Goal: Task Accomplishment & Management: Manage account settings

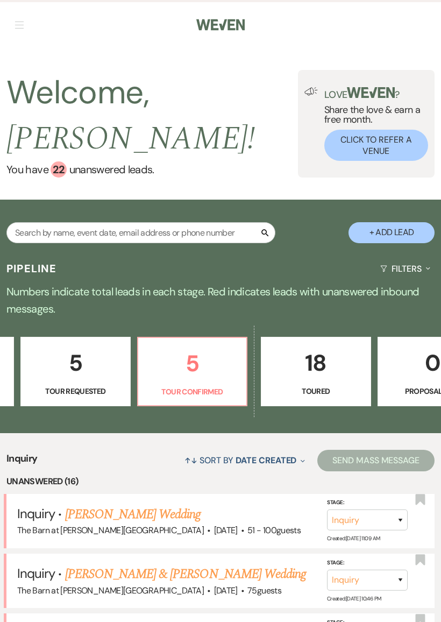
scroll to position [0, 217]
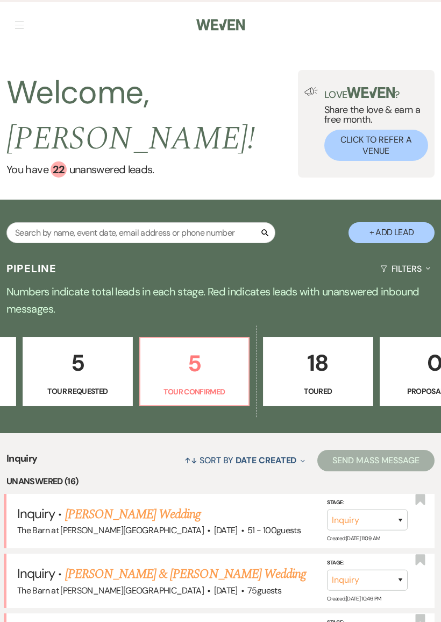
click at [229, 380] on link "5 Tour Confirmed" at bounding box center [194, 372] width 110 height 70
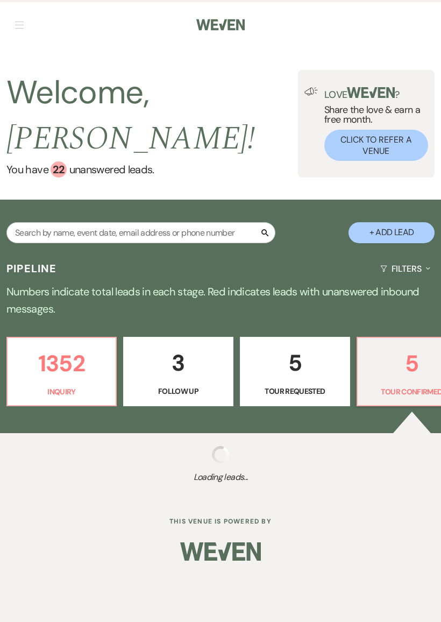
select select "4"
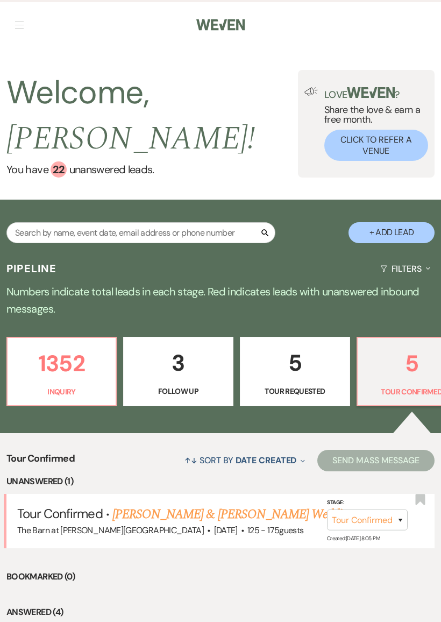
click at [271, 509] on link "[PERSON_NAME] & [PERSON_NAME] Wedding" at bounding box center [232, 514] width 241 height 19
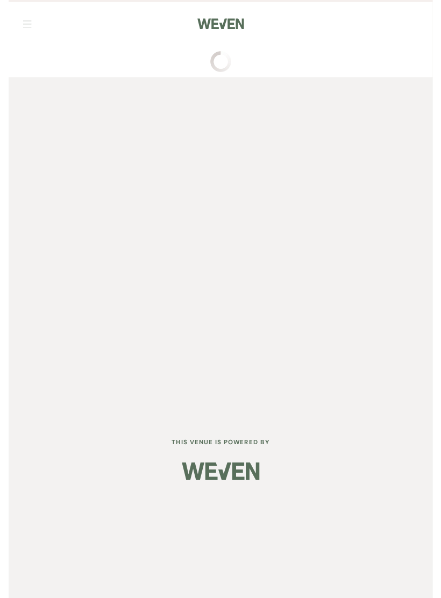
scroll to position [24, 0]
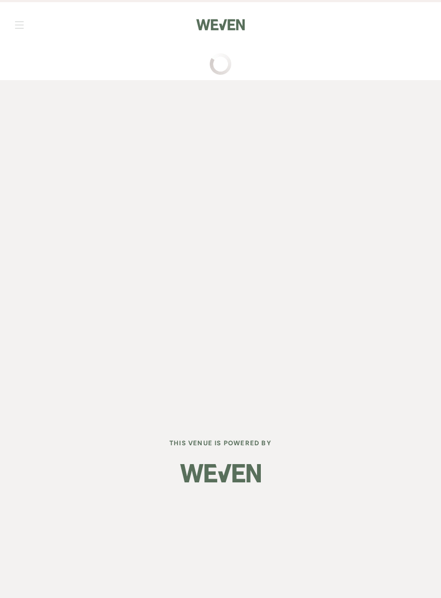
select select "4"
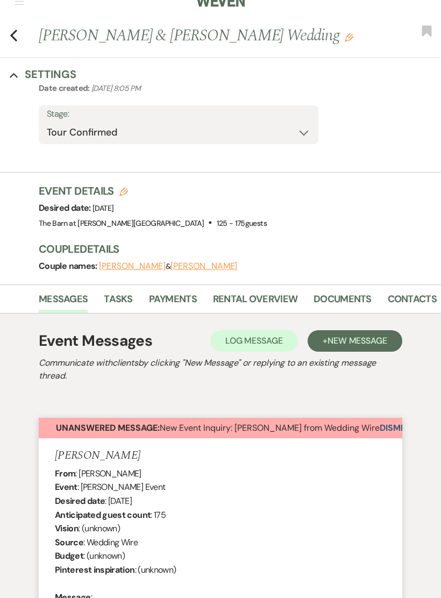
select select "3"
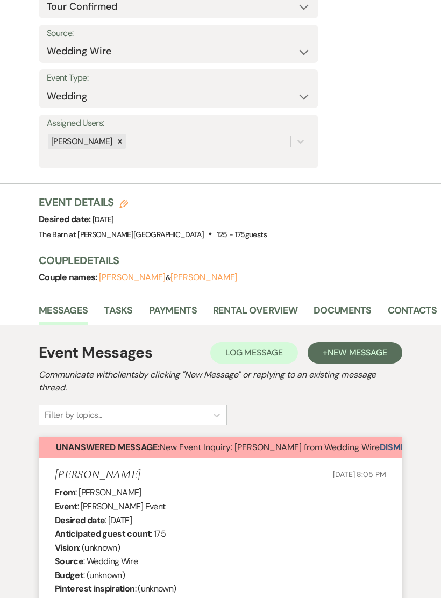
scroll to position [150, 0]
click at [393, 444] on button "Dismiss Alert" at bounding box center [411, 447] width 62 height 20
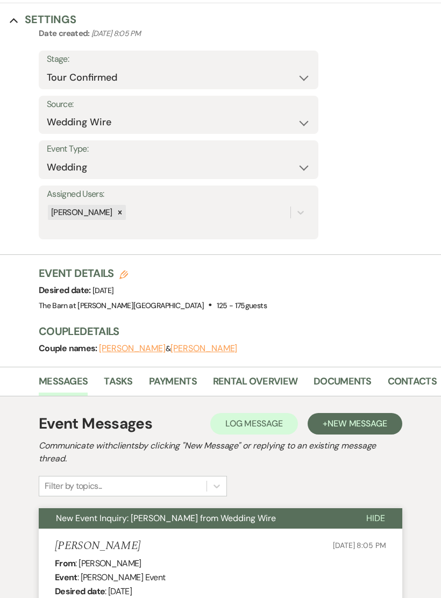
scroll to position [2, 0]
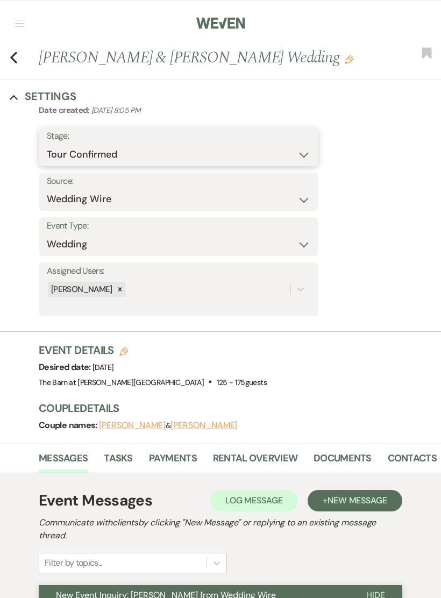
click at [120, 146] on select "Inquiry Follow Up Tour Requested Tour Confirmed Toured Proposal Sent Booked Lost" at bounding box center [179, 154] width 264 height 21
select select "5"
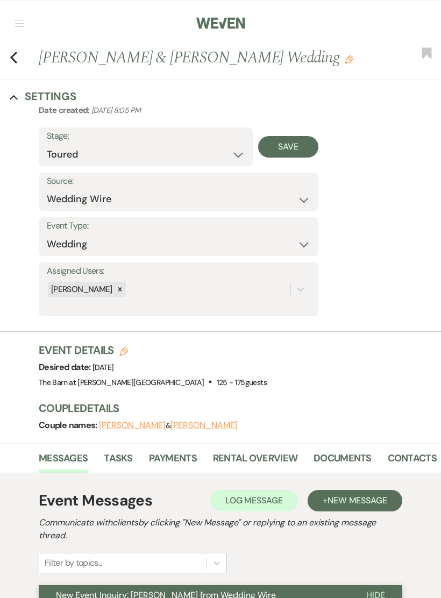
click at [298, 143] on button "Save" at bounding box center [288, 147] width 61 height 22
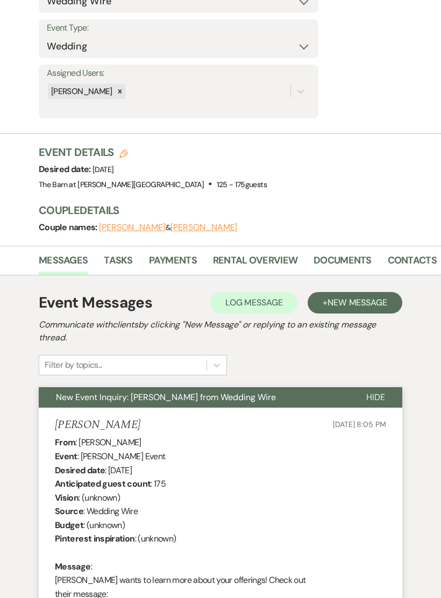
click at [365, 300] on span "New Message" at bounding box center [358, 303] width 60 height 11
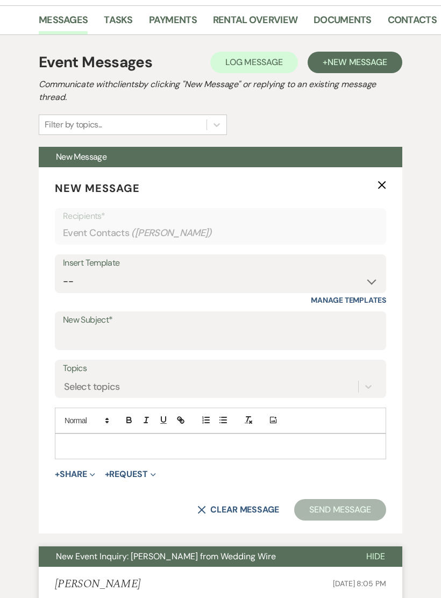
scroll to position [442, 0]
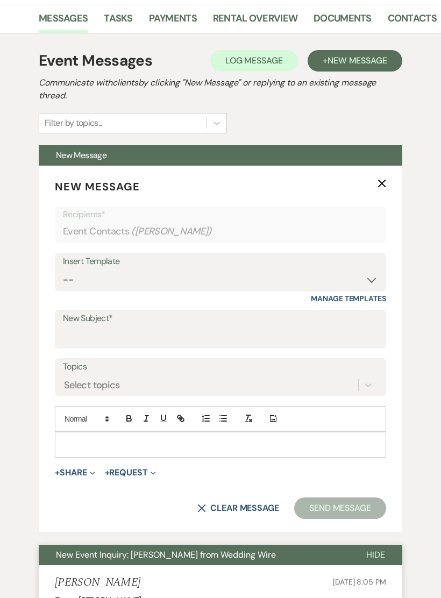
click at [129, 263] on div "Insert Template" at bounding box center [220, 262] width 315 height 16
click at [188, 270] on select "-- Gravers Inquiry - out of season Gravers booking form Gravers Contract and de…" at bounding box center [220, 280] width 315 height 21
select select "400"
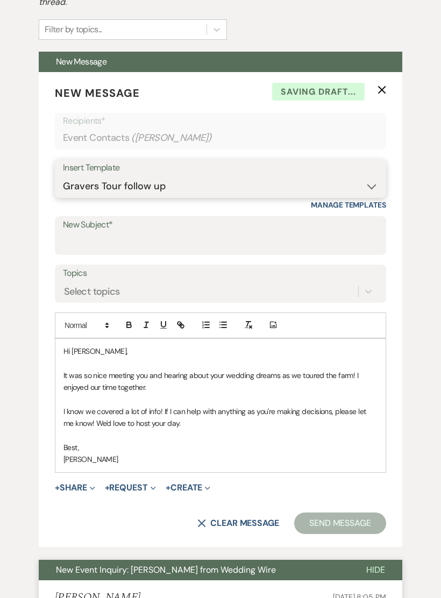
scroll to position [536, 0]
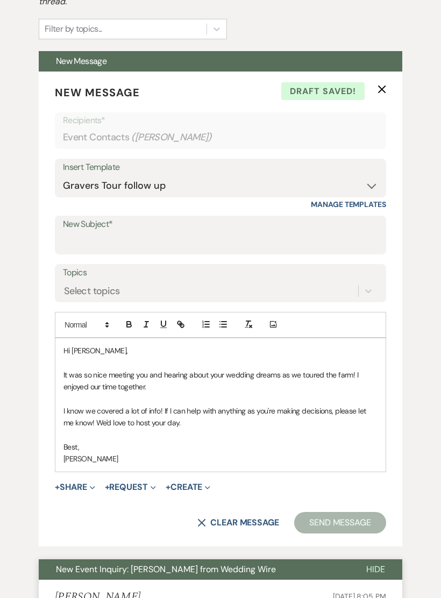
click at [112, 226] on label "New Subject*" at bounding box center [220, 225] width 315 height 16
click at [112, 232] on input "New Subject*" at bounding box center [220, 242] width 315 height 21
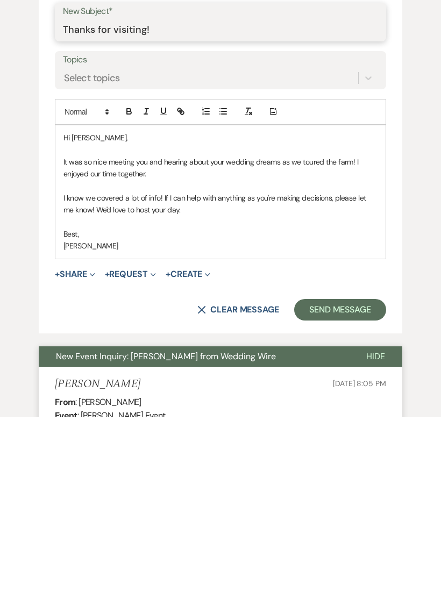
scroll to position [579, 0]
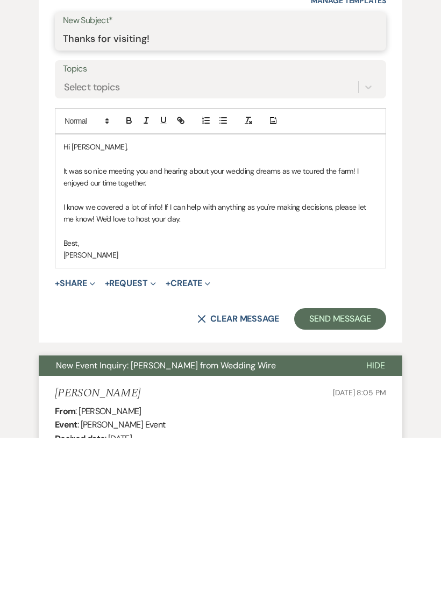
type input "Thanks for visiting!"
click at [358, 469] on button "Send Message" at bounding box center [340, 480] width 92 height 22
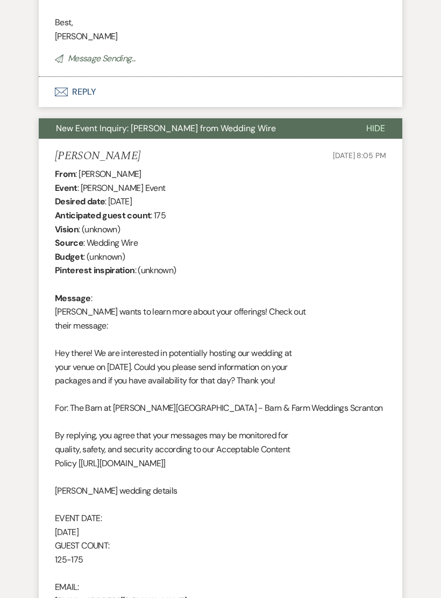
click at [374, 118] on button "Hide" at bounding box center [375, 128] width 53 height 20
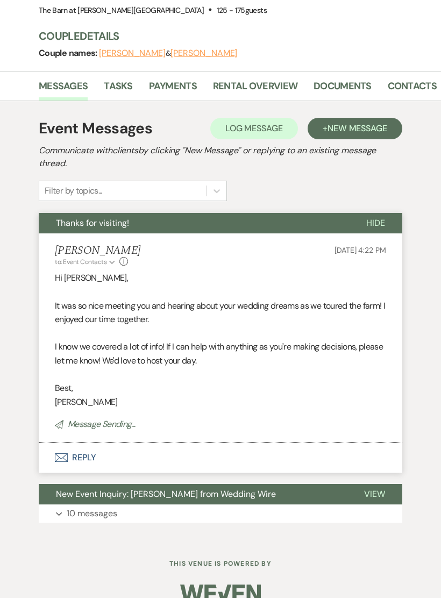
click at [386, 215] on button "Hide" at bounding box center [375, 223] width 53 height 20
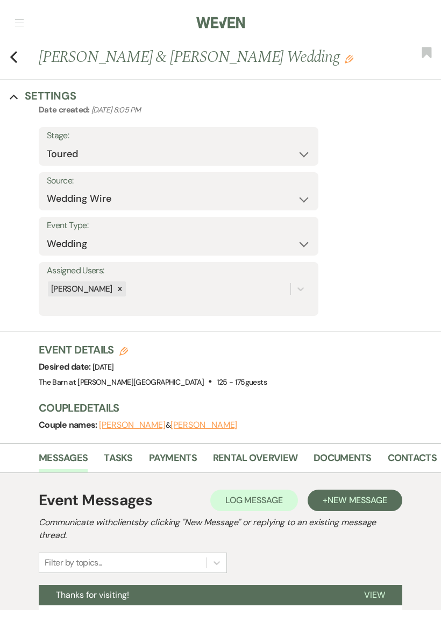
scroll to position [0, 0]
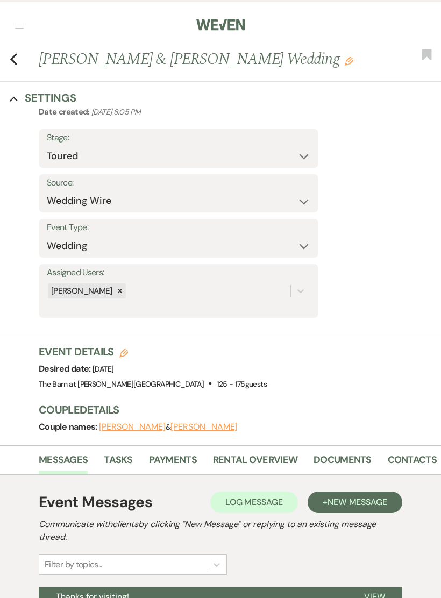
click at [15, 55] on use "button" at bounding box center [13, 59] width 7 height 12
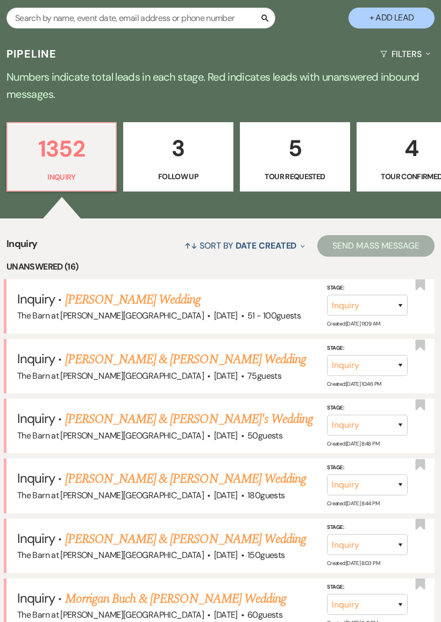
scroll to position [216, 0]
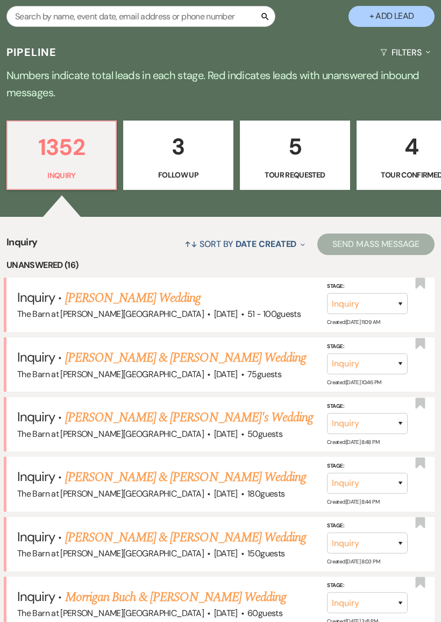
click at [406, 155] on p "4" at bounding box center [412, 147] width 96 height 36
select select "4"
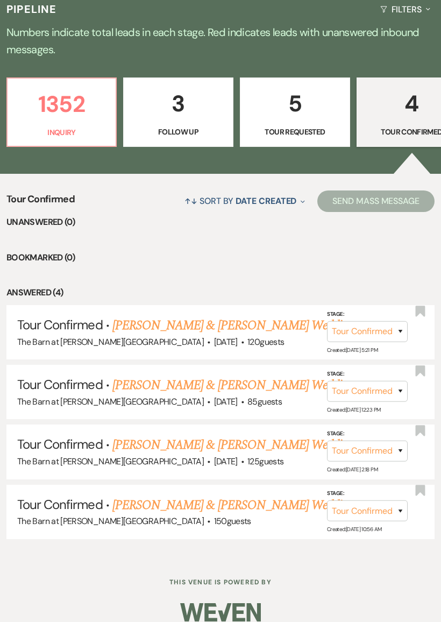
scroll to position [265, 0]
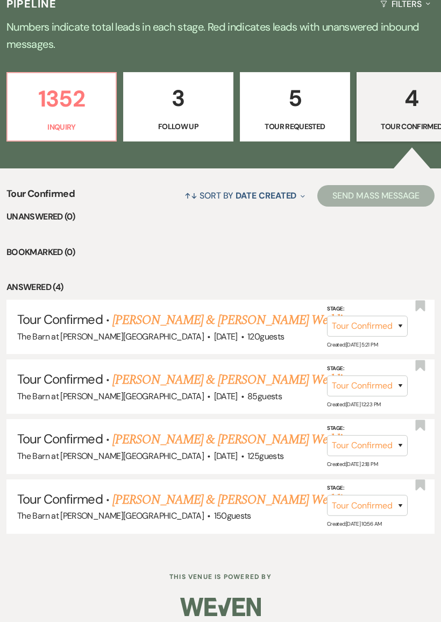
click at [254, 375] on link "[PERSON_NAME] & [PERSON_NAME] Wedding" at bounding box center [232, 379] width 241 height 19
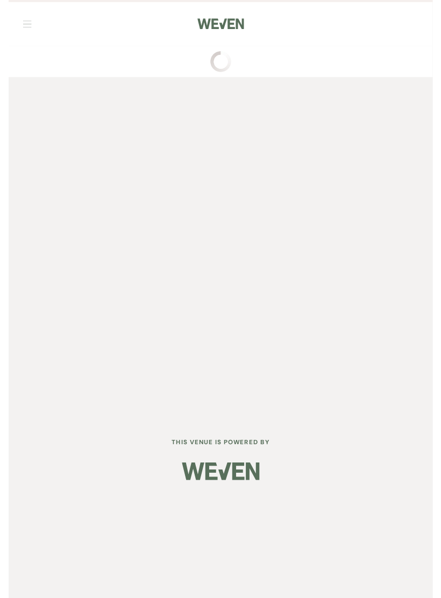
scroll to position [24, 0]
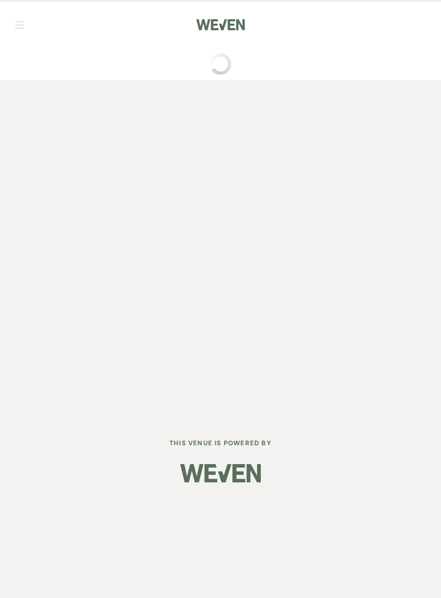
select select "4"
select select "5"
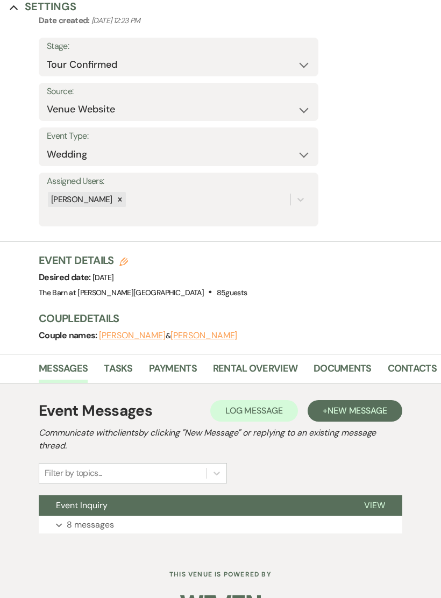
scroll to position [106, 0]
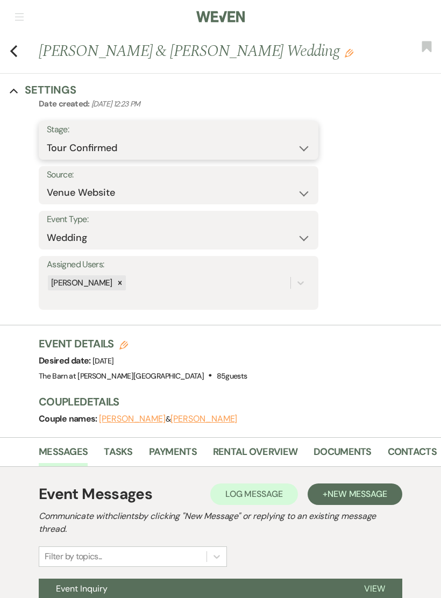
click at [86, 147] on select "Inquiry Follow Up Tour Requested Tour Confirmed Toured Proposal Sent Booked Lost" at bounding box center [179, 148] width 264 height 21
select select "5"
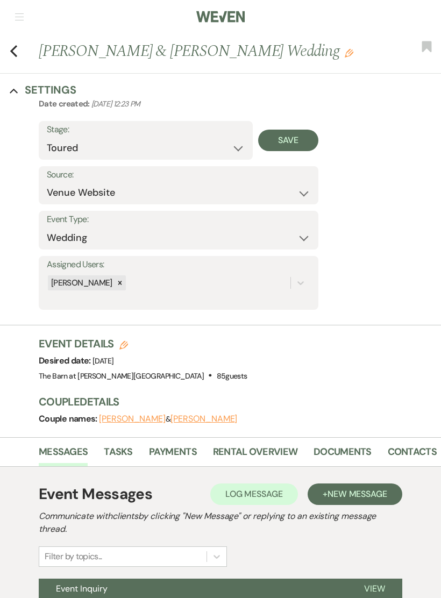
click at [294, 138] on button "Save" at bounding box center [288, 141] width 61 height 22
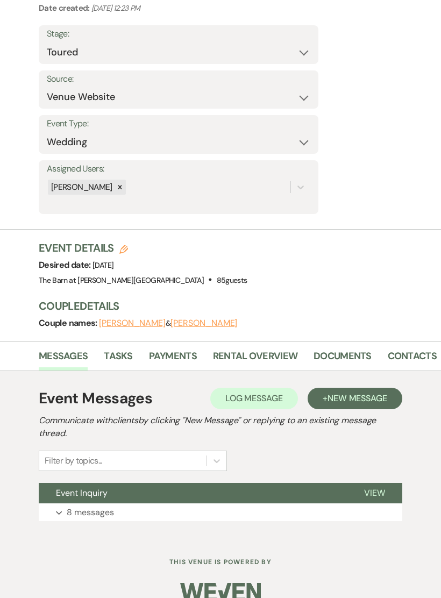
scroll to position [106, 0]
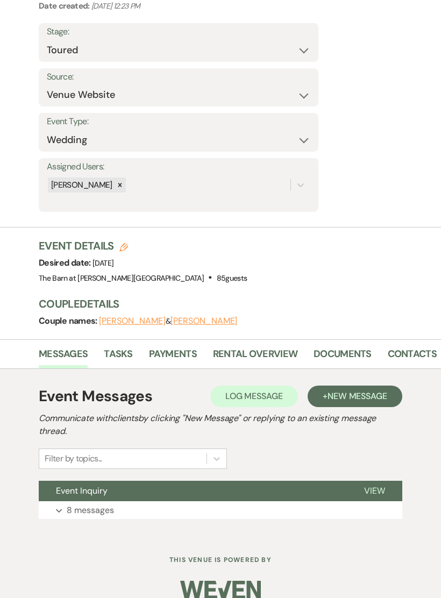
click at [348, 395] on span "New Message" at bounding box center [358, 396] width 60 height 11
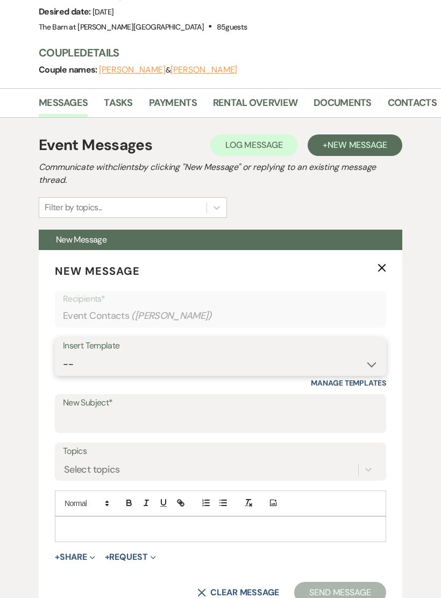
click at [285, 357] on select "-- Gravers Inquiry - out of season Gravers booking form Gravers Contract and de…" at bounding box center [220, 365] width 315 height 21
select select "400"
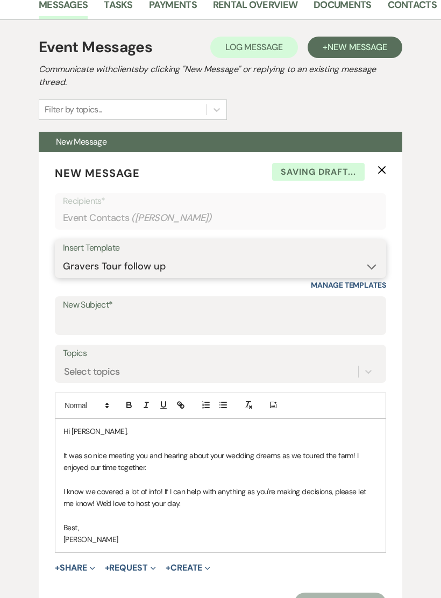
scroll to position [458, 0]
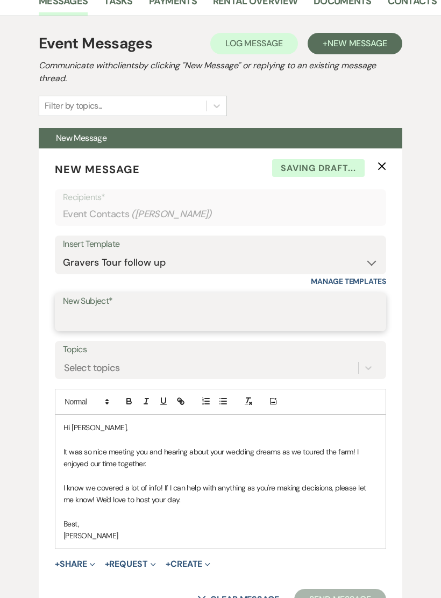
click at [105, 311] on input "New Subject*" at bounding box center [220, 320] width 315 height 21
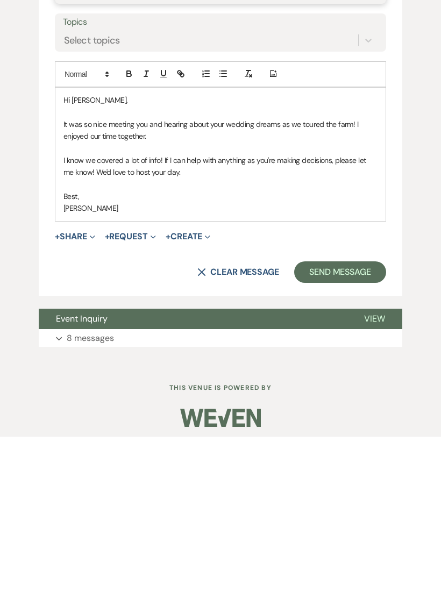
type input "Thanks for visiting!"
click at [346, 423] on button "Send Message" at bounding box center [340, 434] width 92 height 22
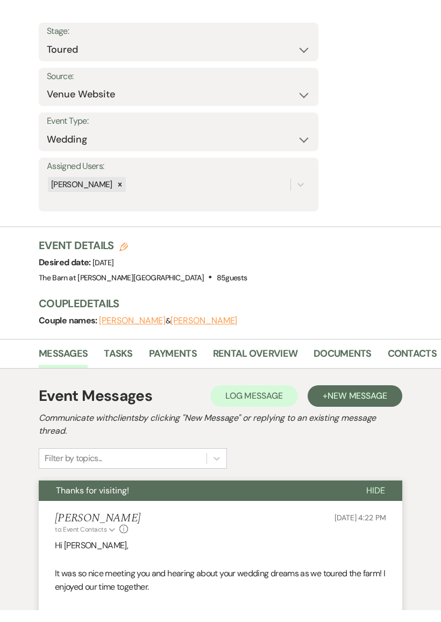
scroll to position [0, 0]
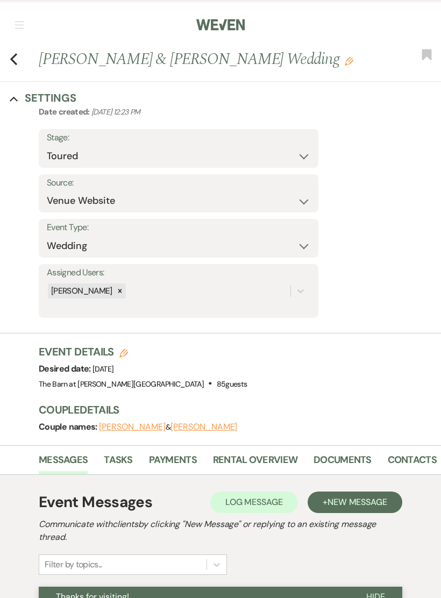
click at [11, 60] on use "button" at bounding box center [13, 59] width 7 height 12
select select "4"
select select "5"
select select "4"
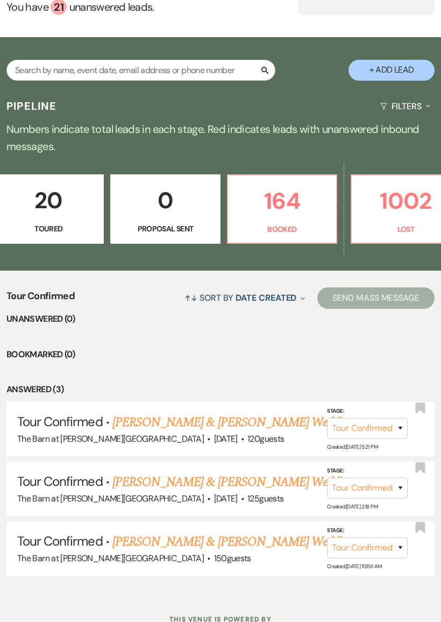
scroll to position [0, 490]
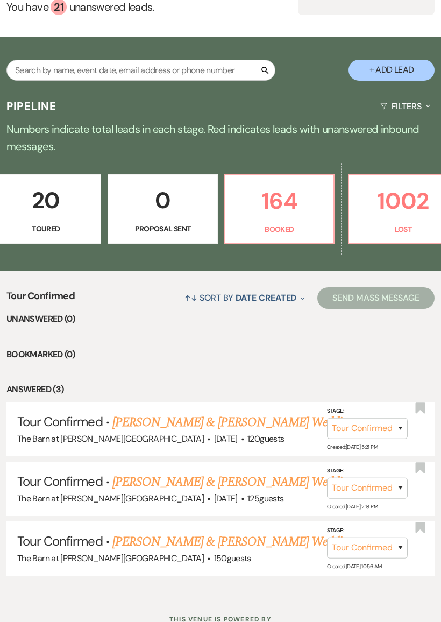
click at [407, 215] on p "1002" at bounding box center [403, 201] width 95 height 36
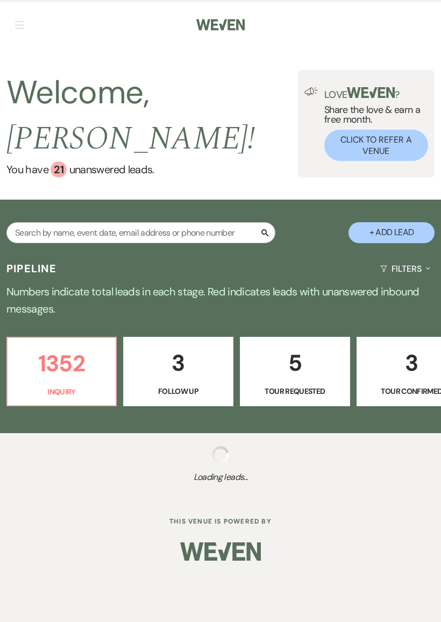
select select "8"
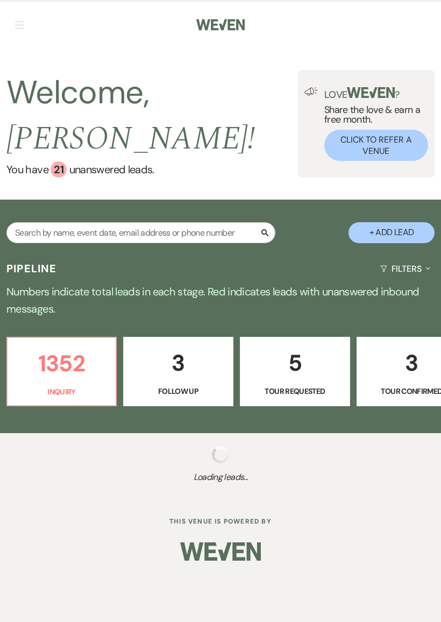
select select "8"
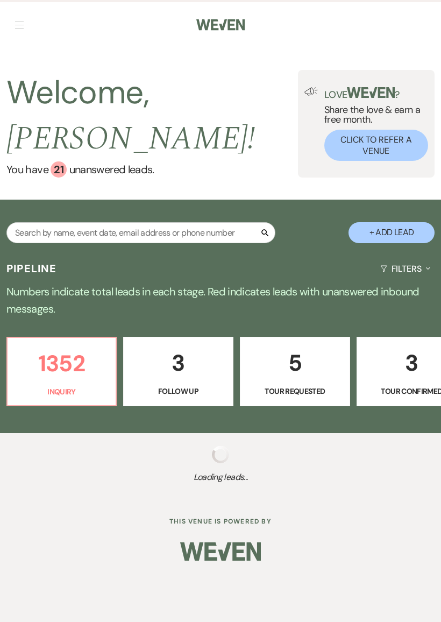
select select "8"
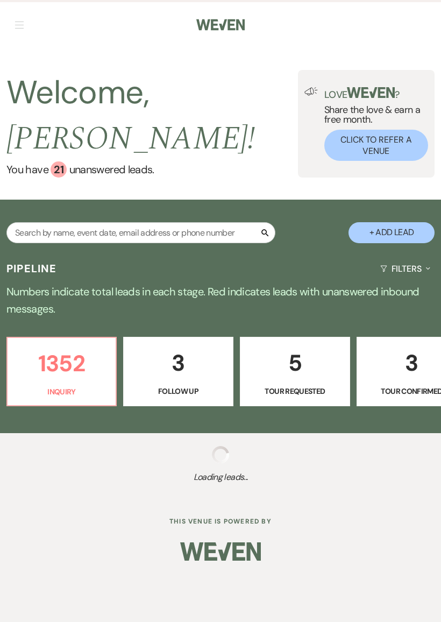
select select "8"
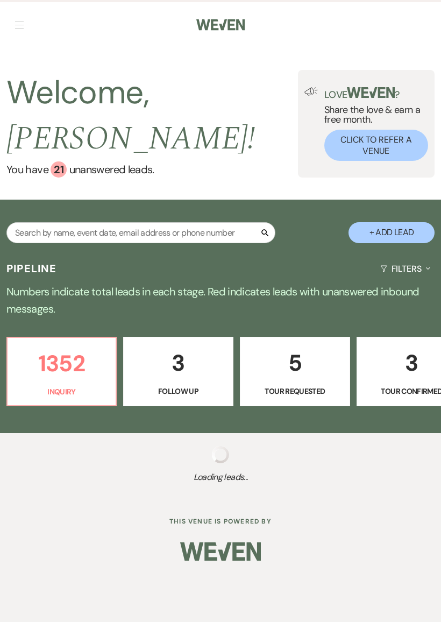
select select "8"
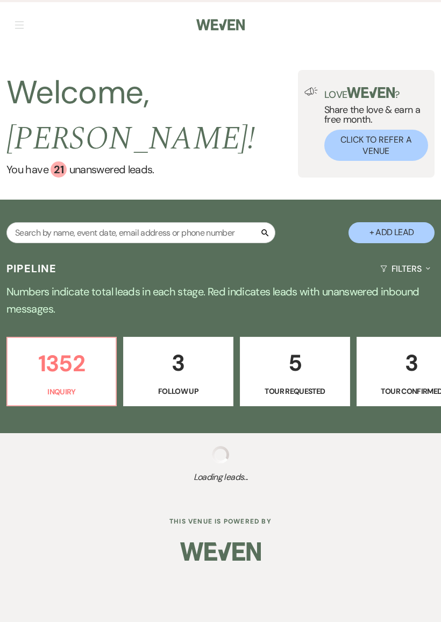
select select "8"
select select "6"
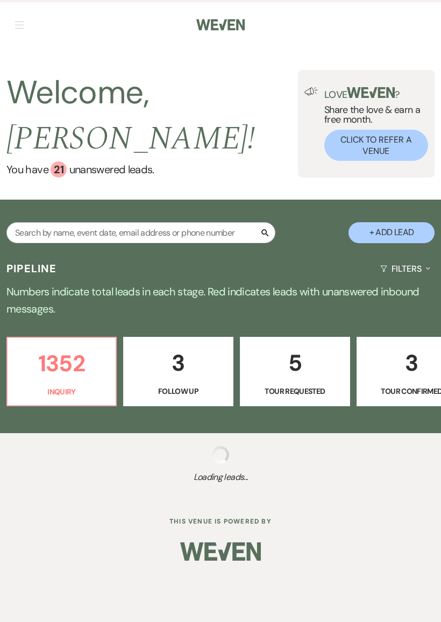
select select "8"
select select "6"
select select "8"
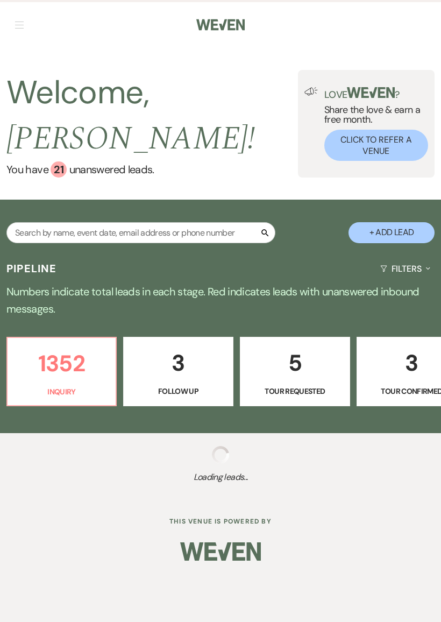
select select "8"
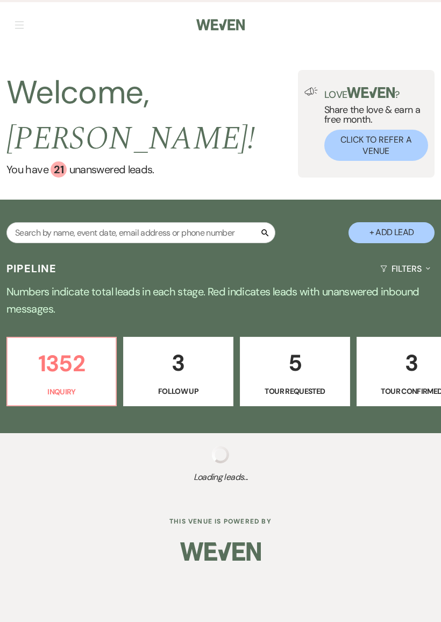
select select "8"
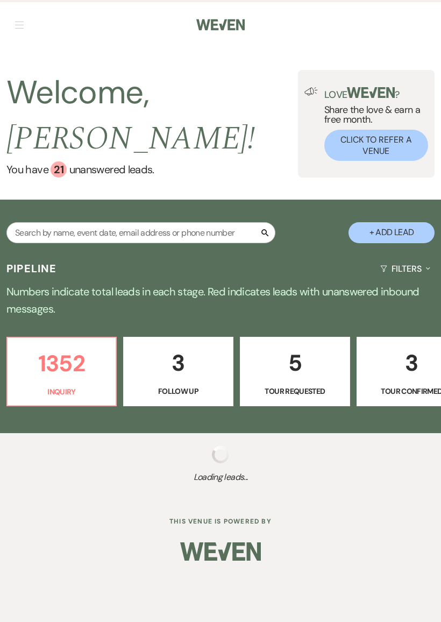
select select "8"
select select "6"
select select "8"
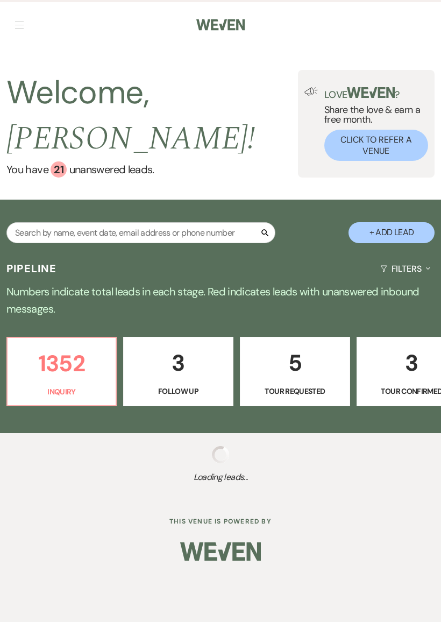
select select "6"
select select "8"
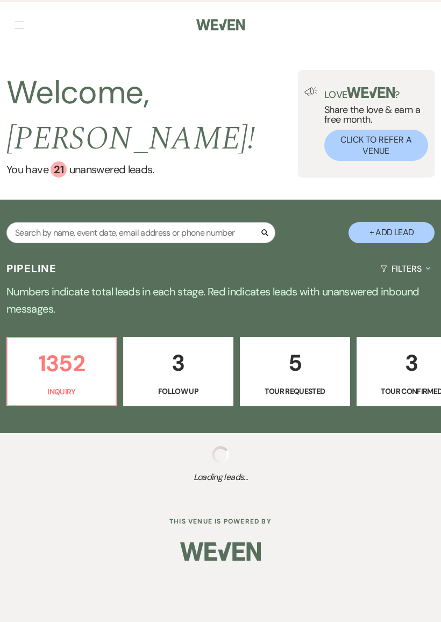
select select "8"
select select "6"
select select "8"
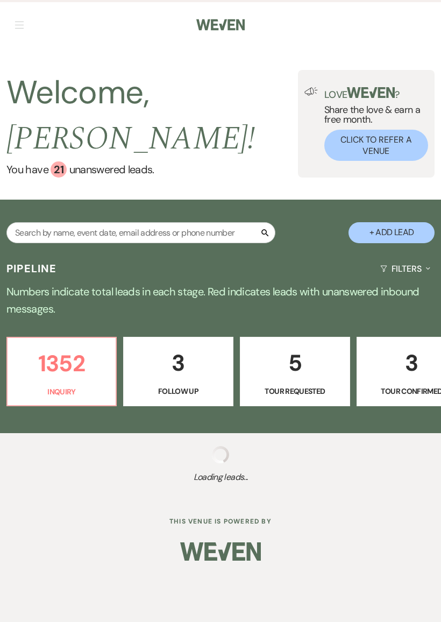
select select "8"
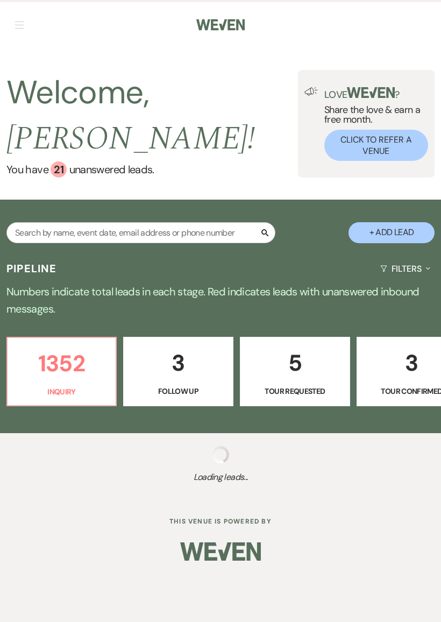
select select "8"
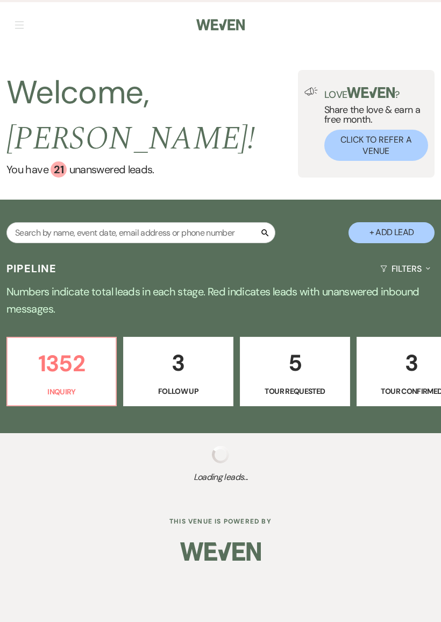
select select "8"
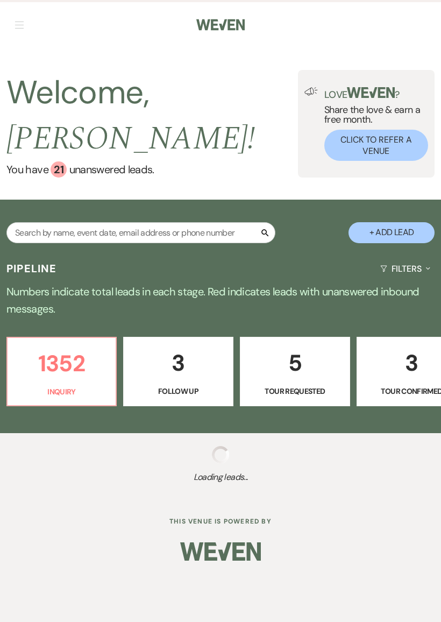
select select "8"
select select "6"
select select "8"
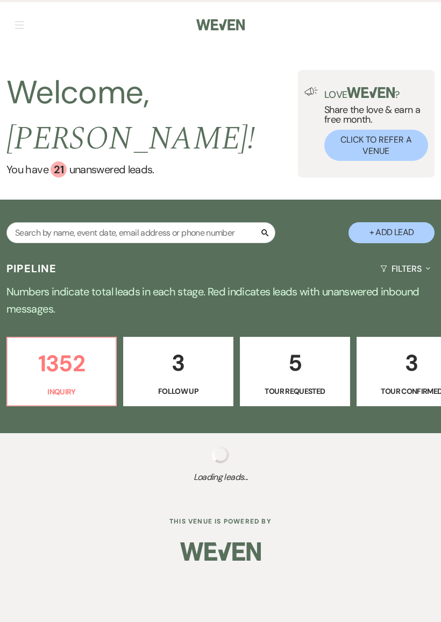
select select "8"
select select "6"
select select "8"
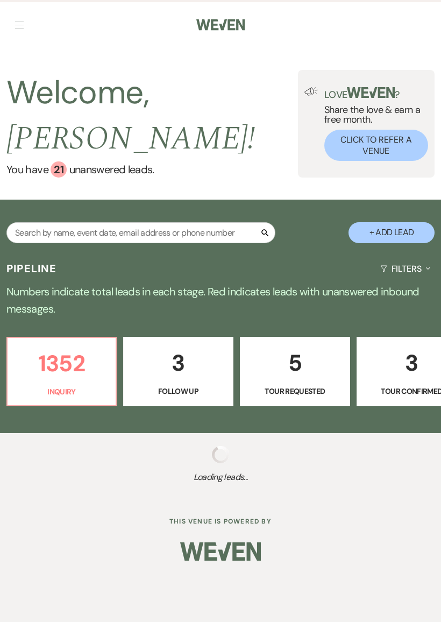
select select "8"
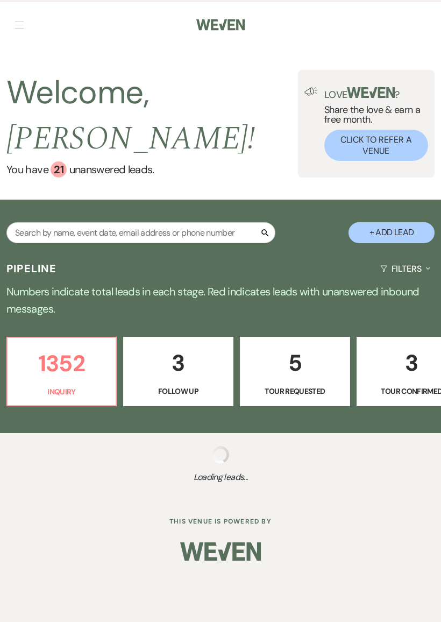
select select "8"
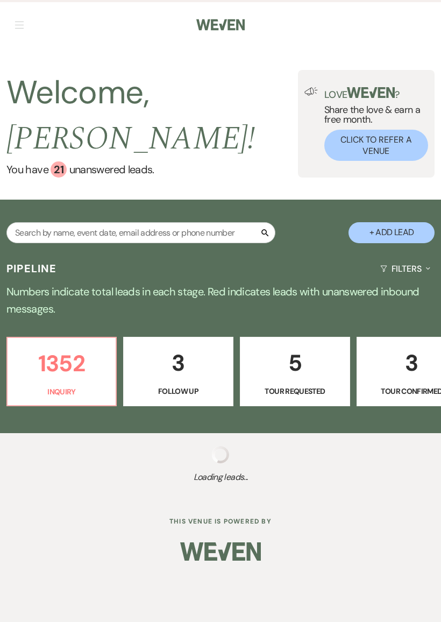
select select "8"
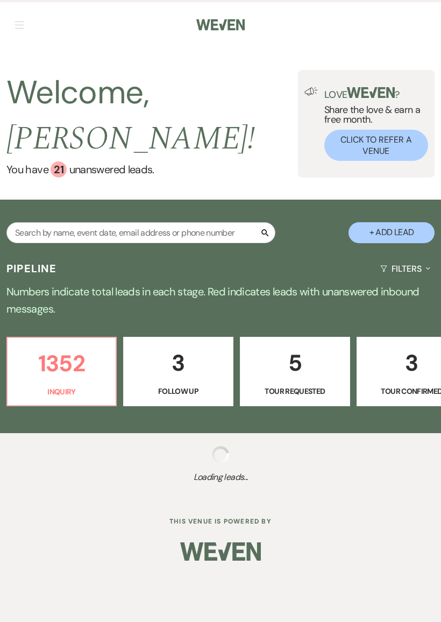
select select "8"
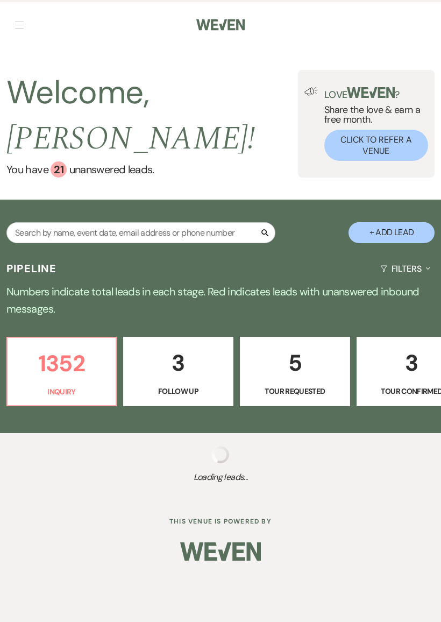
select select "8"
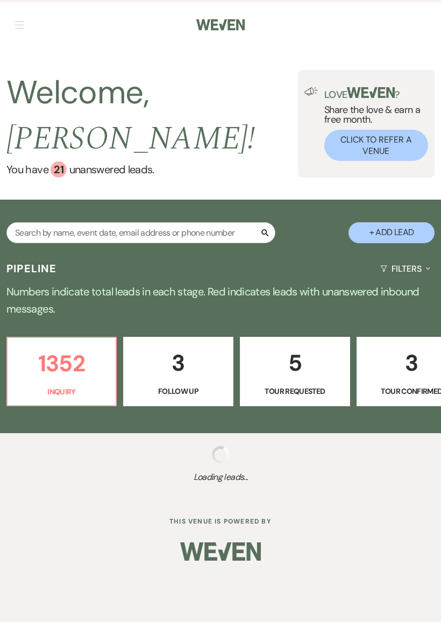
select select "8"
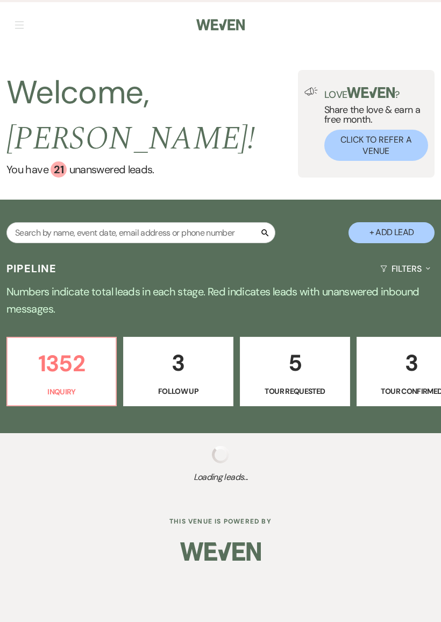
select select "8"
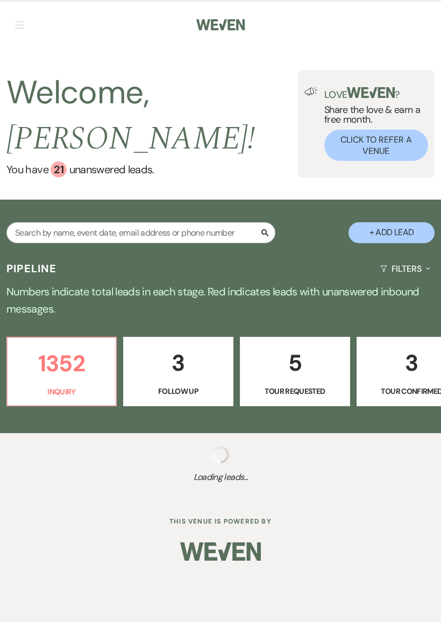
select select "8"
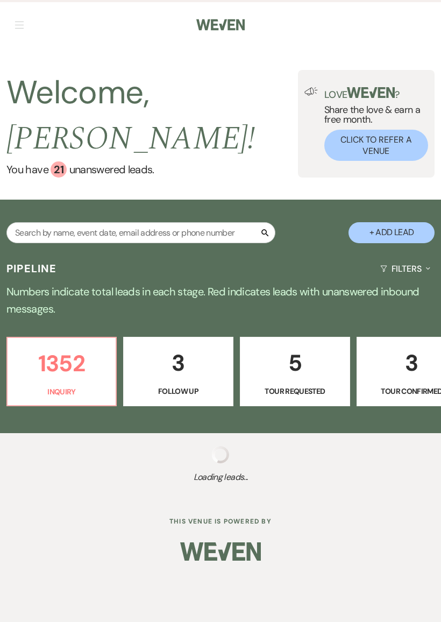
select select "8"
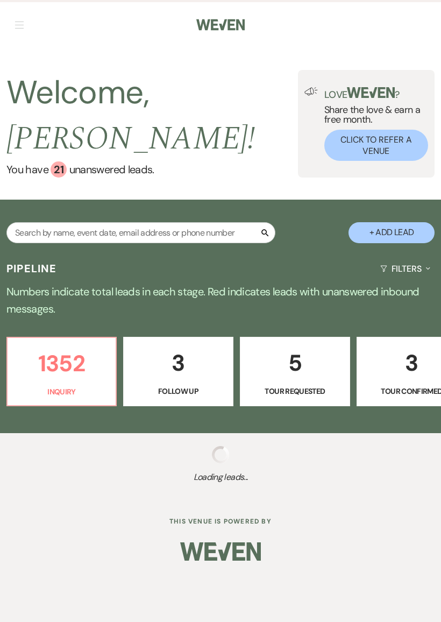
select select "8"
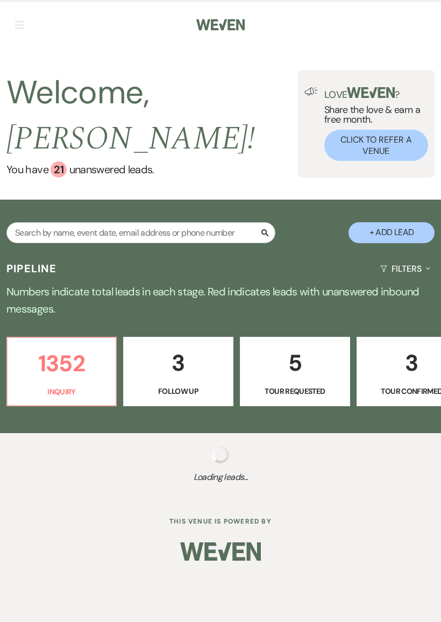
select select "8"
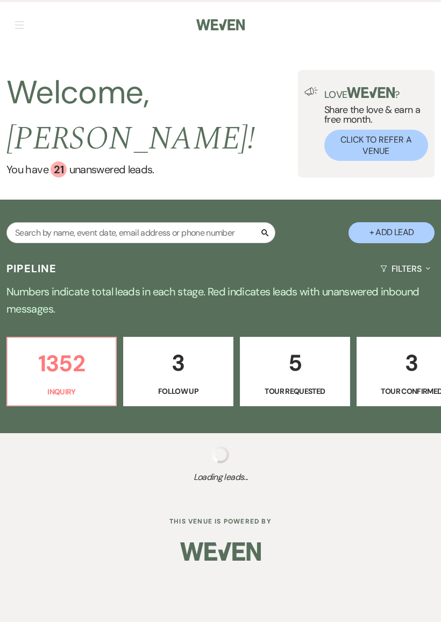
select select "8"
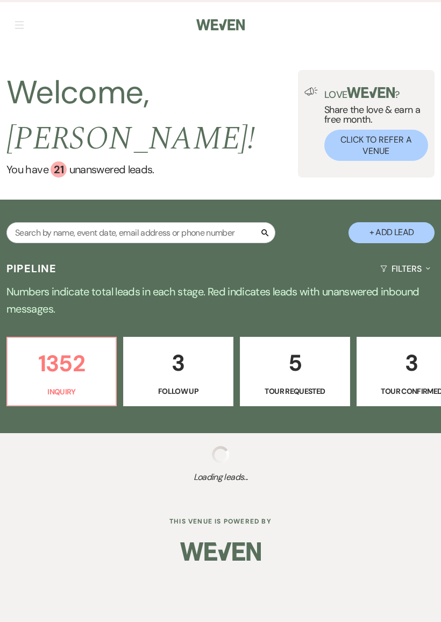
select select "8"
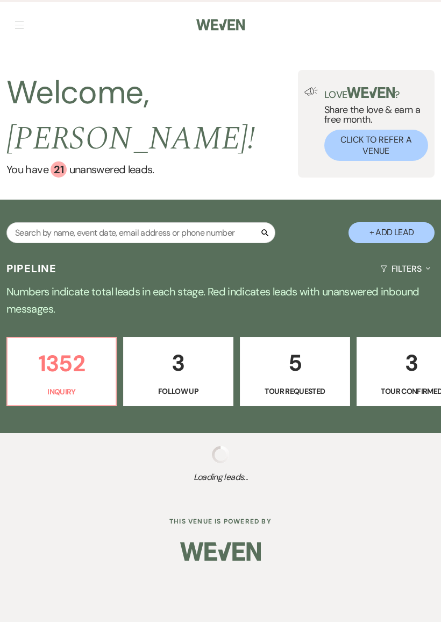
select select "8"
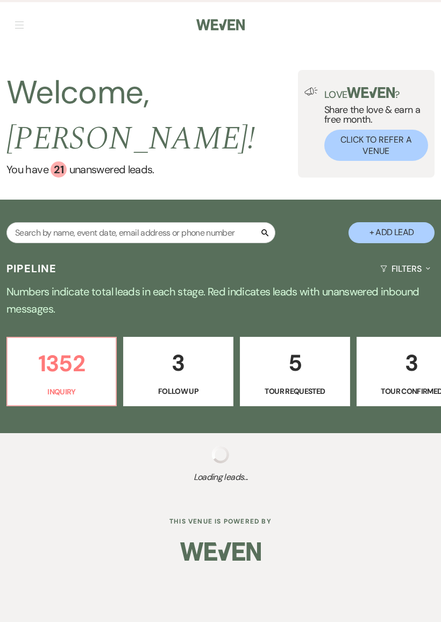
select select "8"
select select "6"
select select "8"
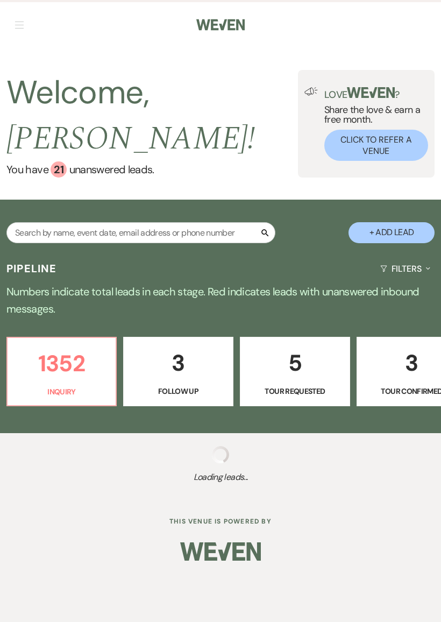
select select "8"
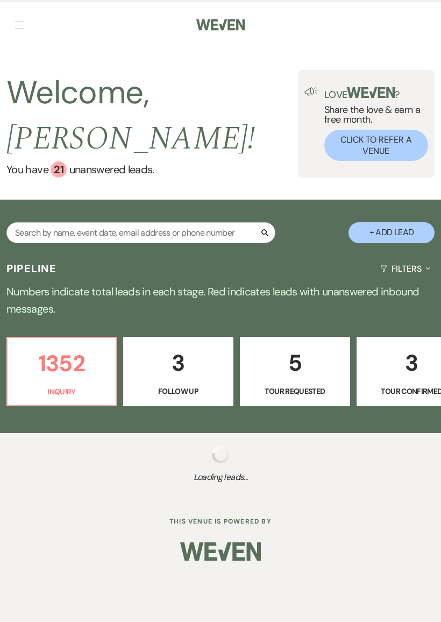
select select "8"
select select "6"
select select "8"
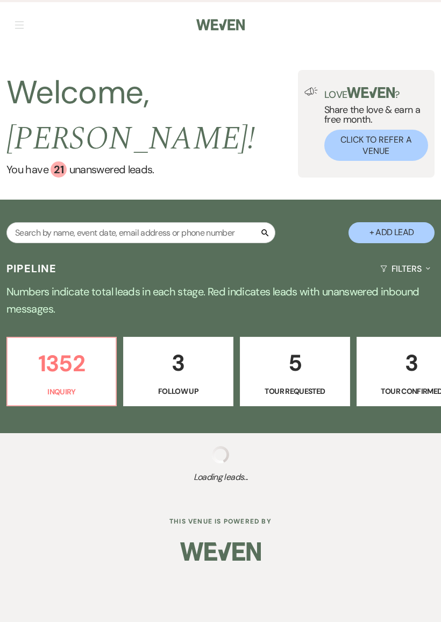
select select "8"
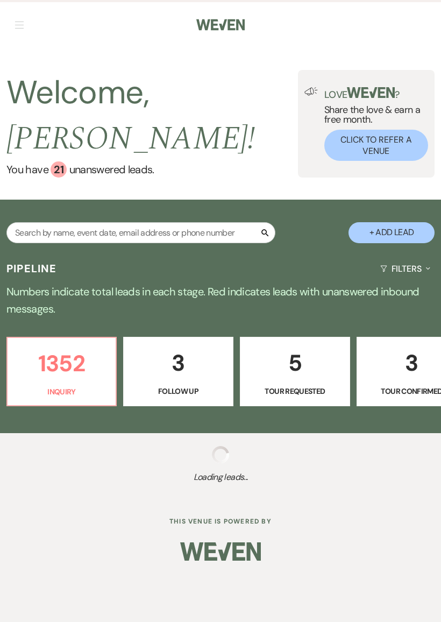
select select "8"
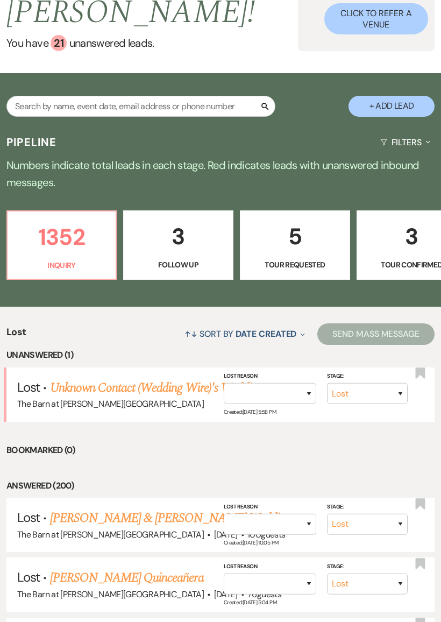
click at [175, 383] on link "Unknown Contact (Wedding Wire)'s Wedding" at bounding box center [157, 387] width 214 height 19
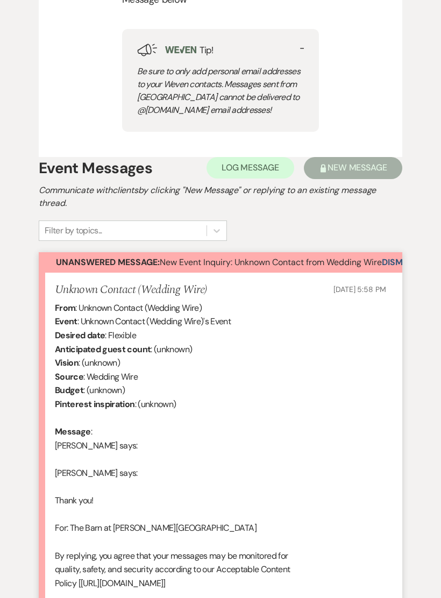
scroll to position [886, 0]
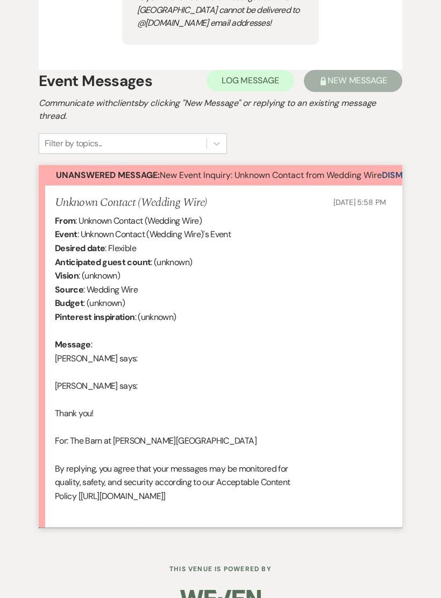
click at [398, 174] on button "Dismiss Alert" at bounding box center [413, 175] width 62 height 20
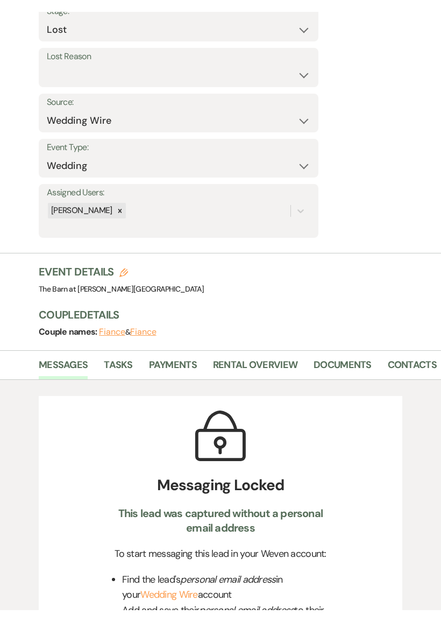
scroll to position [0, 0]
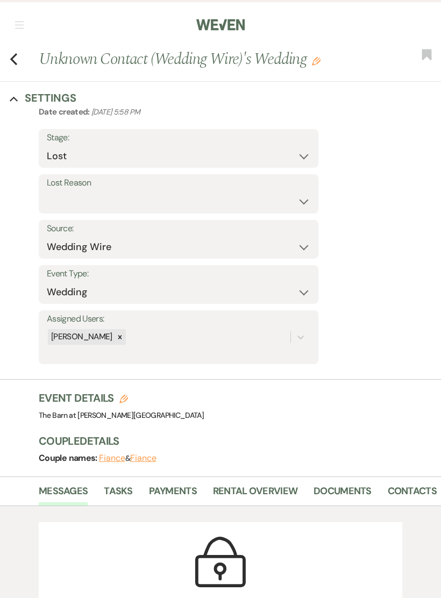
click at [16, 53] on icon "Previous" at bounding box center [14, 59] width 8 height 13
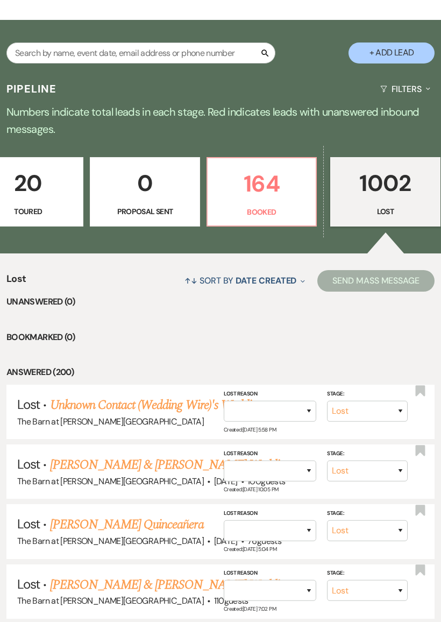
scroll to position [0, 507]
click at [292, 199] on p "164" at bounding box center [262, 184] width 95 height 36
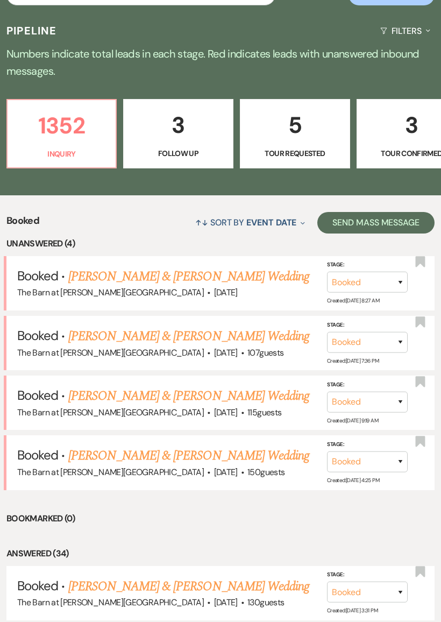
click at [253, 449] on link "[PERSON_NAME] & [PERSON_NAME] Wedding" at bounding box center [188, 455] width 241 height 19
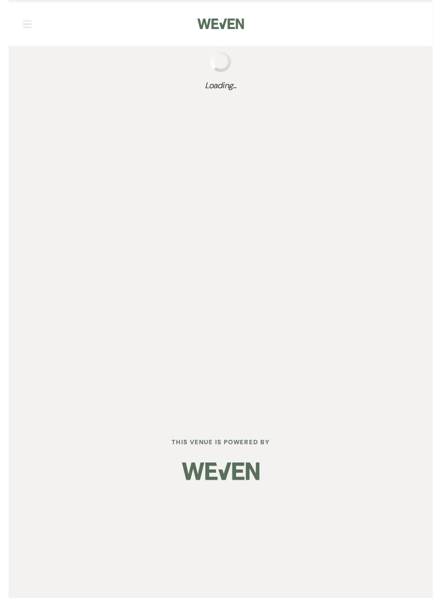
scroll to position [24, 0]
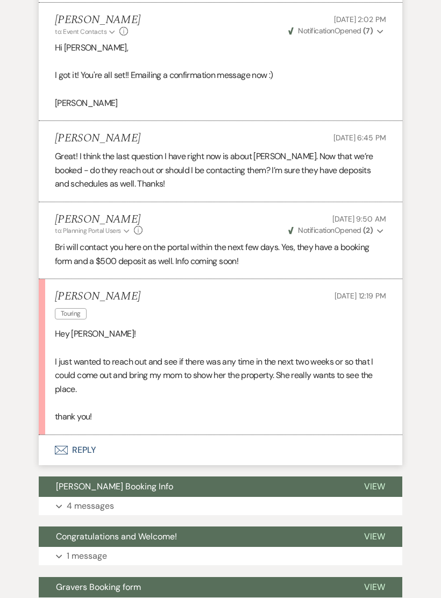
scroll to position [811, 0]
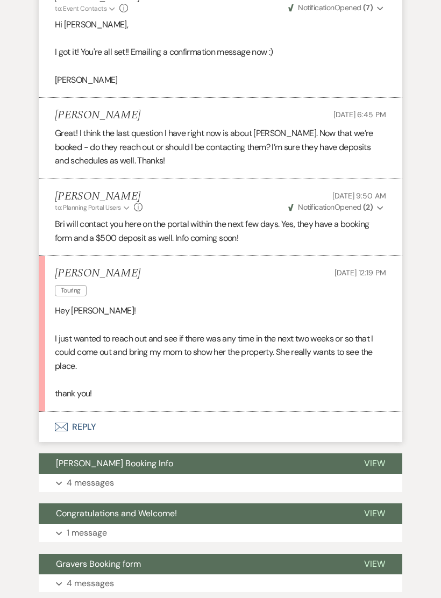
click at [124, 412] on button "Envelope Reply" at bounding box center [221, 427] width 364 height 30
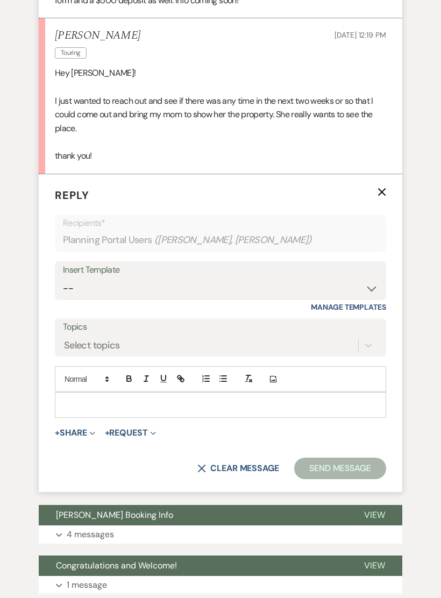
scroll to position [1063, 0]
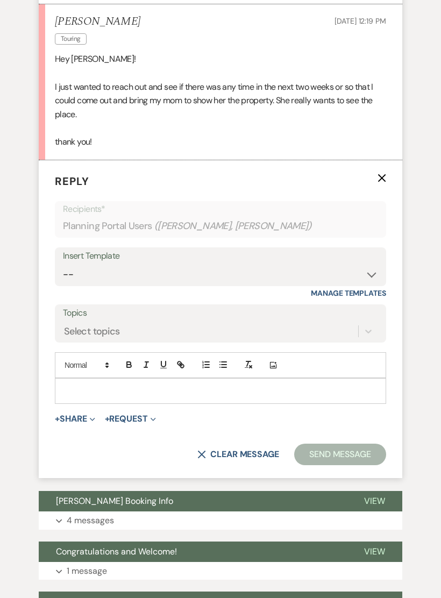
click at [206, 385] on p at bounding box center [220, 391] width 314 height 12
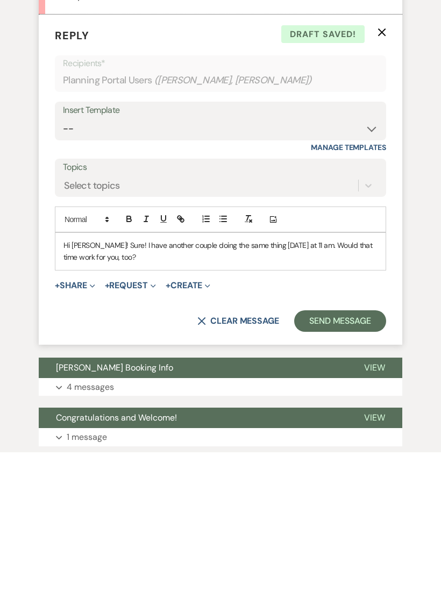
click at [353, 456] on button "Send Message" at bounding box center [340, 467] width 92 height 22
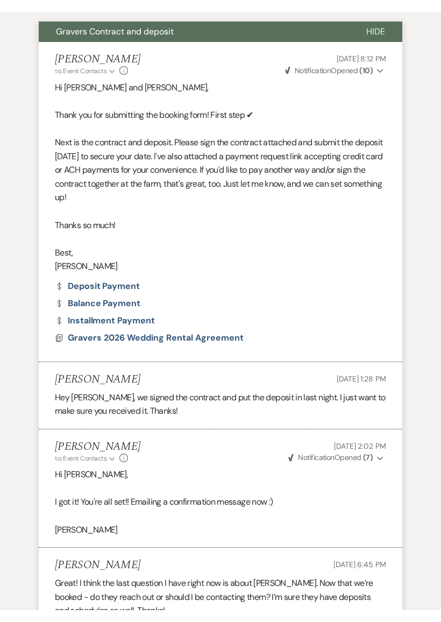
scroll to position [0, 0]
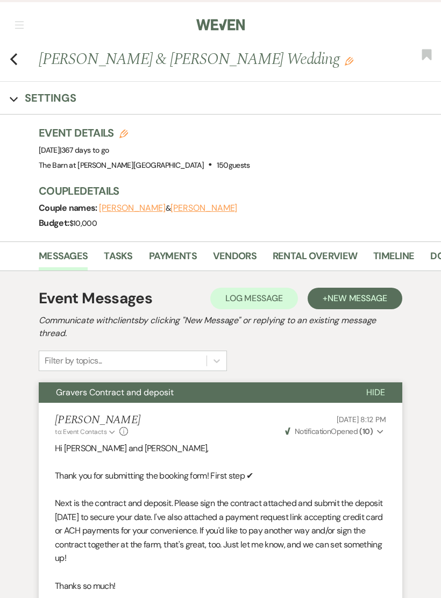
click at [10, 55] on icon "Previous" at bounding box center [14, 59] width 8 height 13
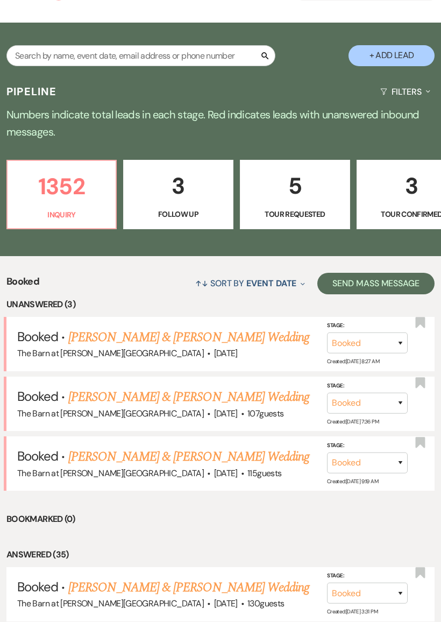
click at [259, 447] on link "[PERSON_NAME] & [PERSON_NAME] Wedding" at bounding box center [188, 456] width 241 height 19
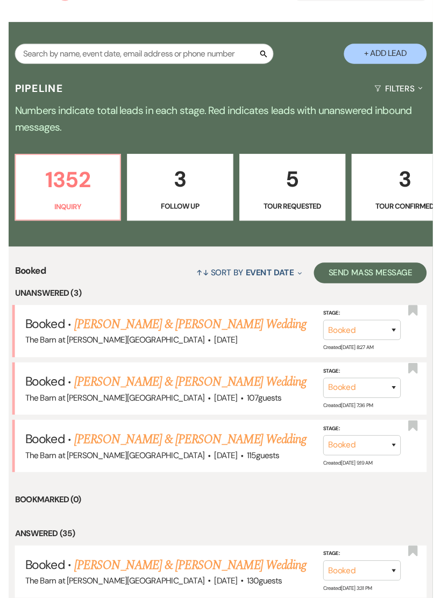
scroll to position [24, 0]
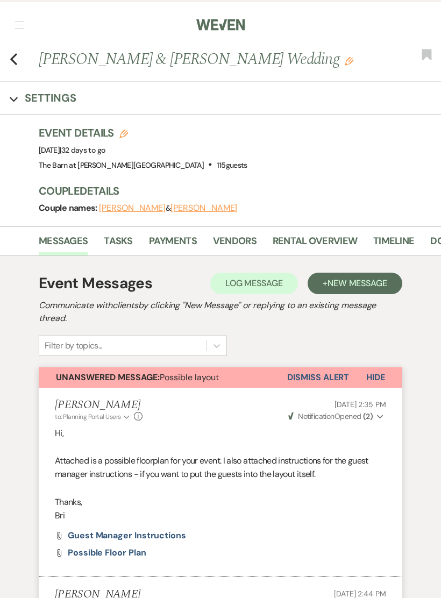
click at [13, 57] on use "button" at bounding box center [13, 59] width 7 height 12
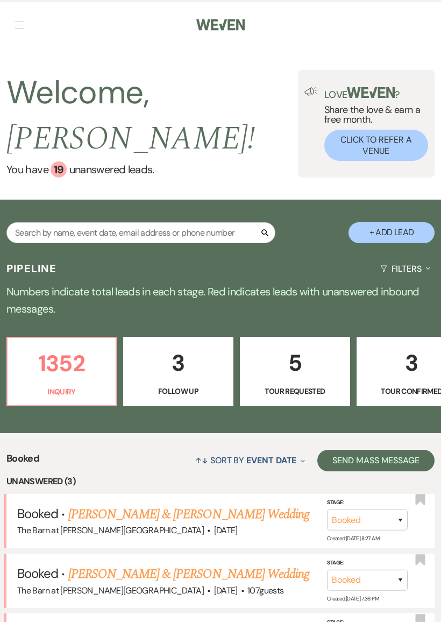
click at [98, 386] on p "Inquiry" at bounding box center [61, 392] width 95 height 12
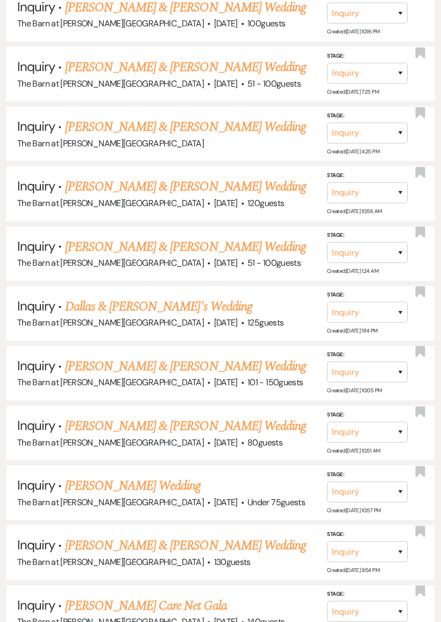
scroll to position [1780, 0]
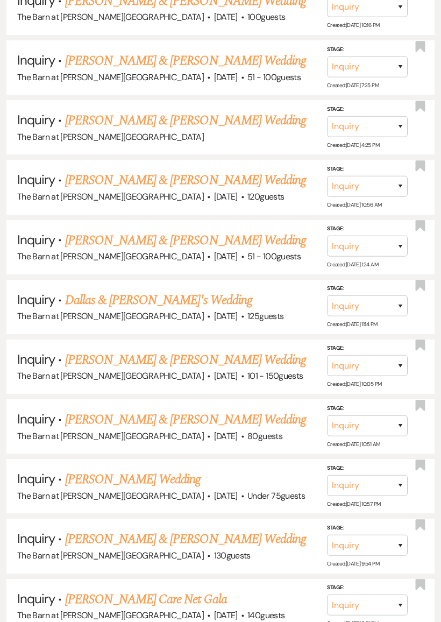
click at [176, 590] on link "[PERSON_NAME] Care Net Gala" at bounding box center [146, 599] width 162 height 19
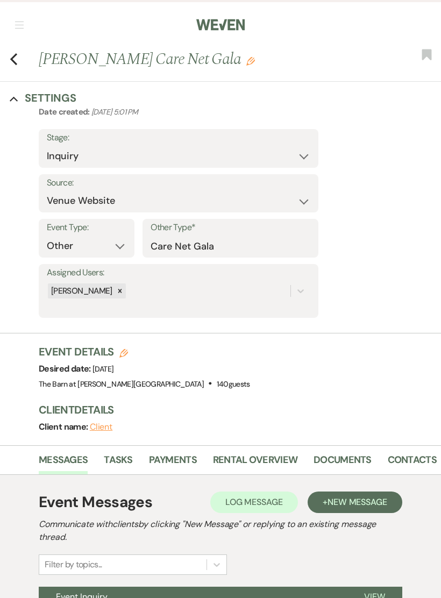
click at [10, 55] on icon "Previous" at bounding box center [14, 59] width 8 height 13
